Goal: Task Accomplishment & Management: Manage account settings

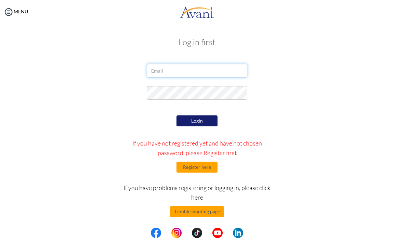
click at [171, 73] on input "email" at bounding box center [197, 71] width 100 height 14
click at [163, 72] on input "[EMAIL_ADDRESS][DOMAIN_NAME]" at bounding box center [197, 71] width 100 height 14
type input "[EMAIL_ADDRESS][DOMAIN_NAME]"
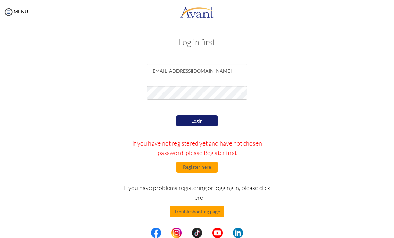
click at [188, 116] on button "Login" at bounding box center [197, 120] width 41 height 11
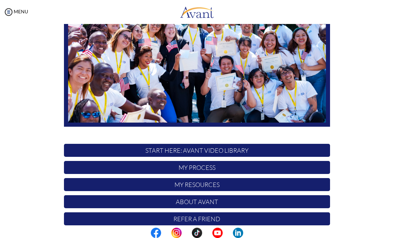
scroll to position [110, 0]
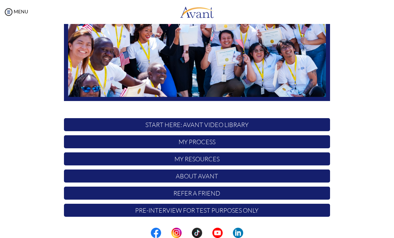
click at [209, 140] on p "My Process" at bounding box center [197, 141] width 266 height 13
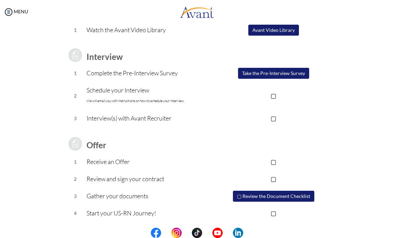
scroll to position [74, 0]
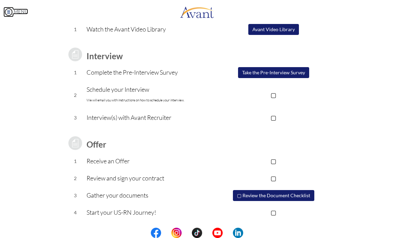
click at [11, 11] on img at bounding box center [8, 12] width 10 height 10
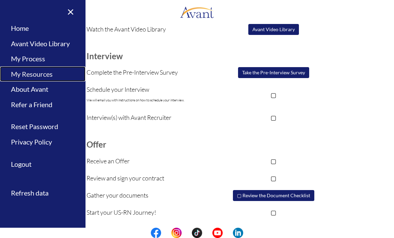
click at [33, 76] on link "My Resources" at bounding box center [43, 73] width 86 height 15
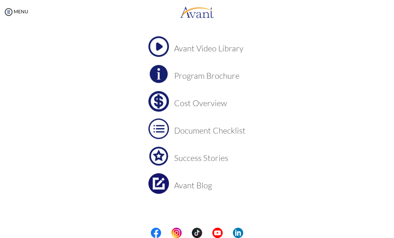
scroll to position [39, 0]
click at [10, 11] on img at bounding box center [8, 12] width 10 height 10
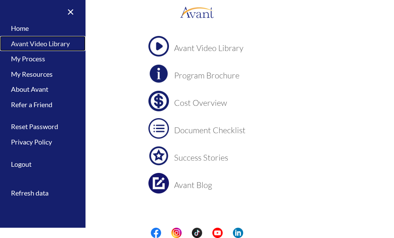
click at [56, 40] on link "Avant Video Library" at bounding box center [43, 43] width 86 height 15
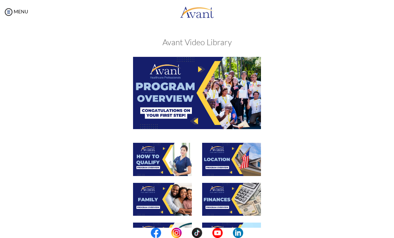
click at [162, 160] on img at bounding box center [162, 159] width 59 height 33
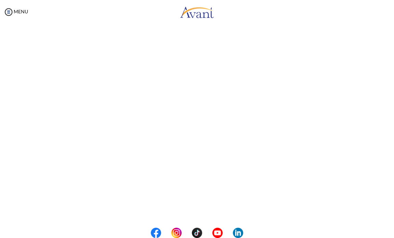
scroll to position [60, 0]
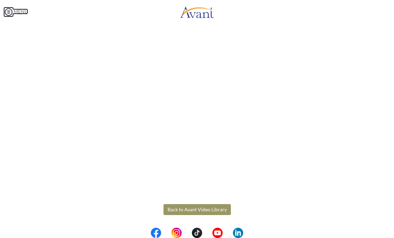
click at [14, 14] on link "MENU" at bounding box center [15, 12] width 25 height 6
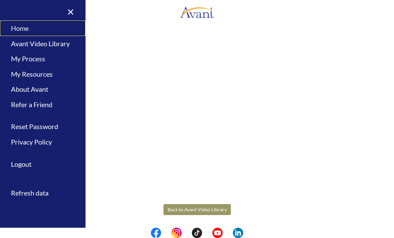
click at [28, 27] on link "Home" at bounding box center [43, 28] width 86 height 15
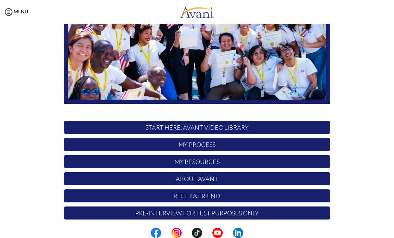
scroll to position [110, 0]
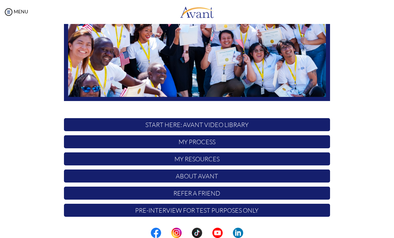
click at [14, 7] on div "MENU" at bounding box center [14, 119] width 28 height 238
click at [16, 13] on link "MENU" at bounding box center [15, 12] width 25 height 6
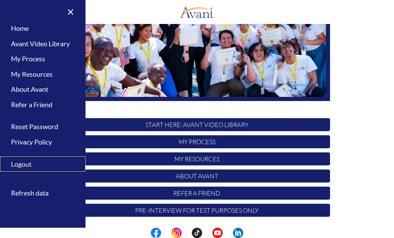
click at [34, 162] on link "Logout" at bounding box center [43, 163] width 86 height 15
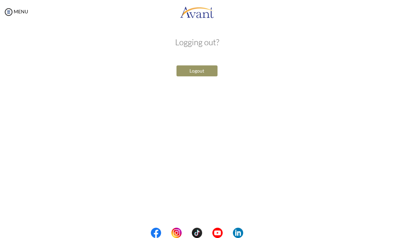
click at [205, 70] on button "Logout" at bounding box center [197, 70] width 41 height 11
